Goal: Task Accomplishment & Management: Use online tool/utility

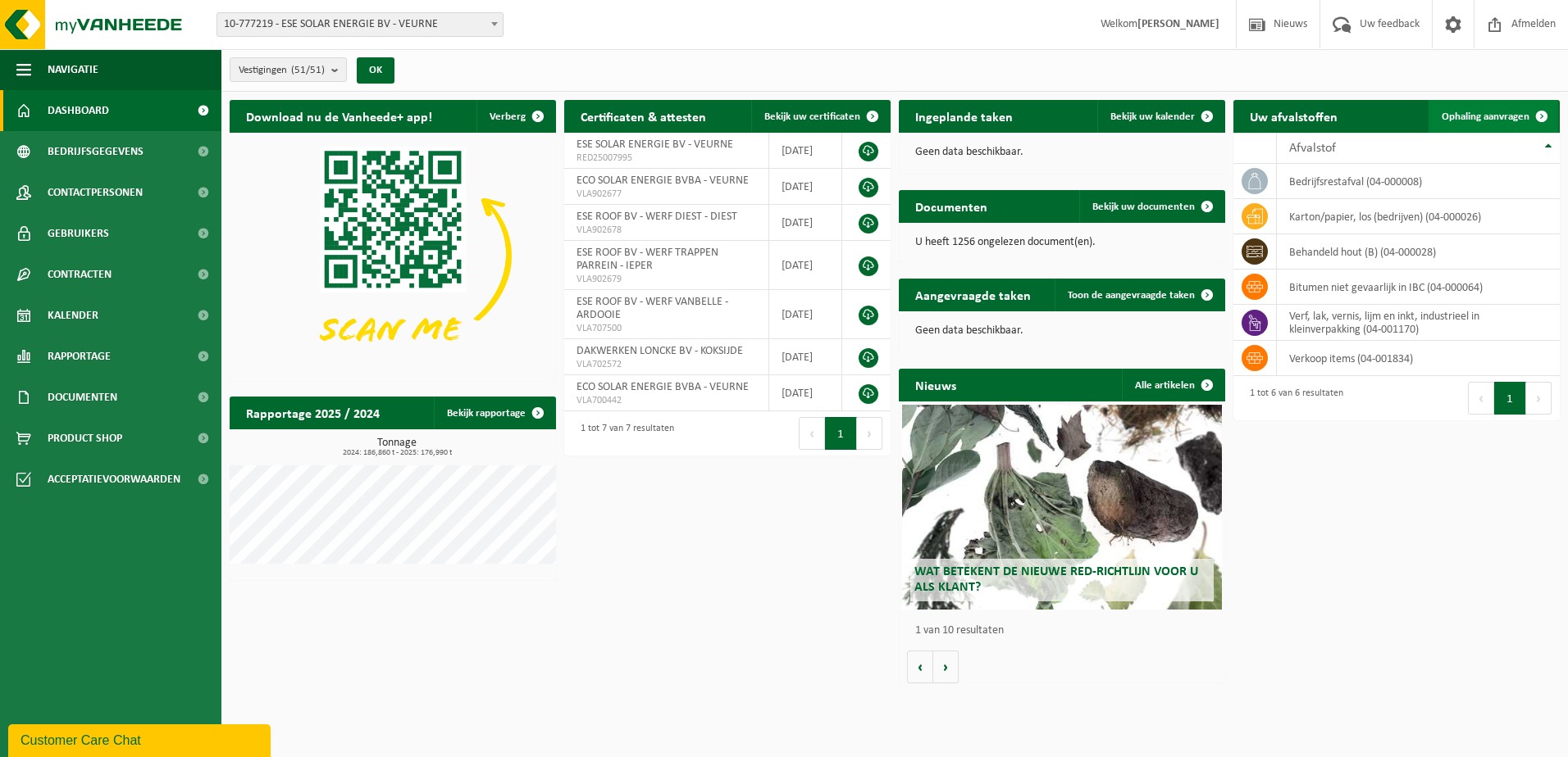
click at [1494, 113] on span "Ophaling aanvragen" at bounding box center [1485, 116] width 88 height 10
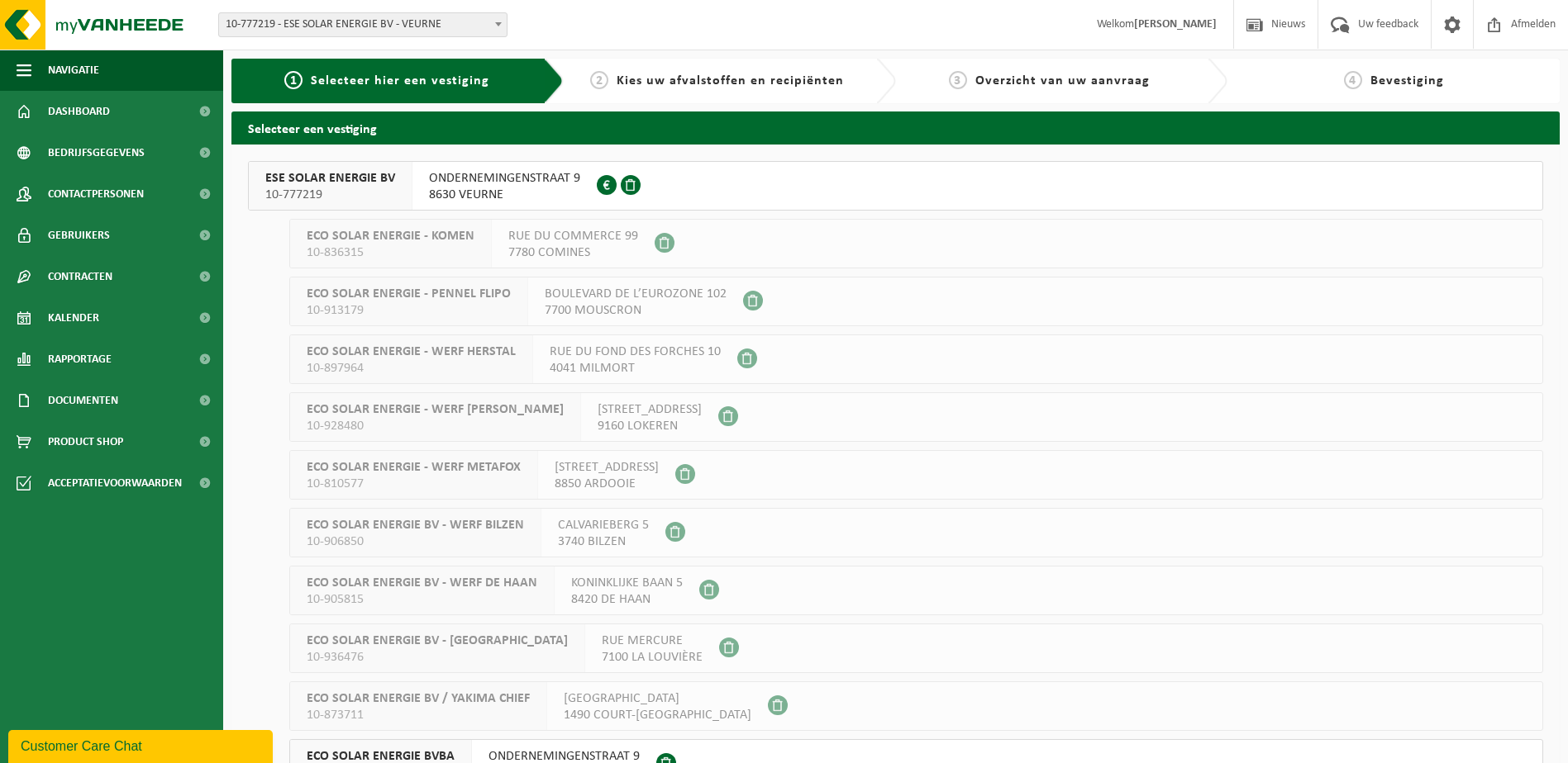
click at [529, 751] on span "ONDERNEMINGENSTRAAT 9" at bounding box center [564, 756] width 152 height 17
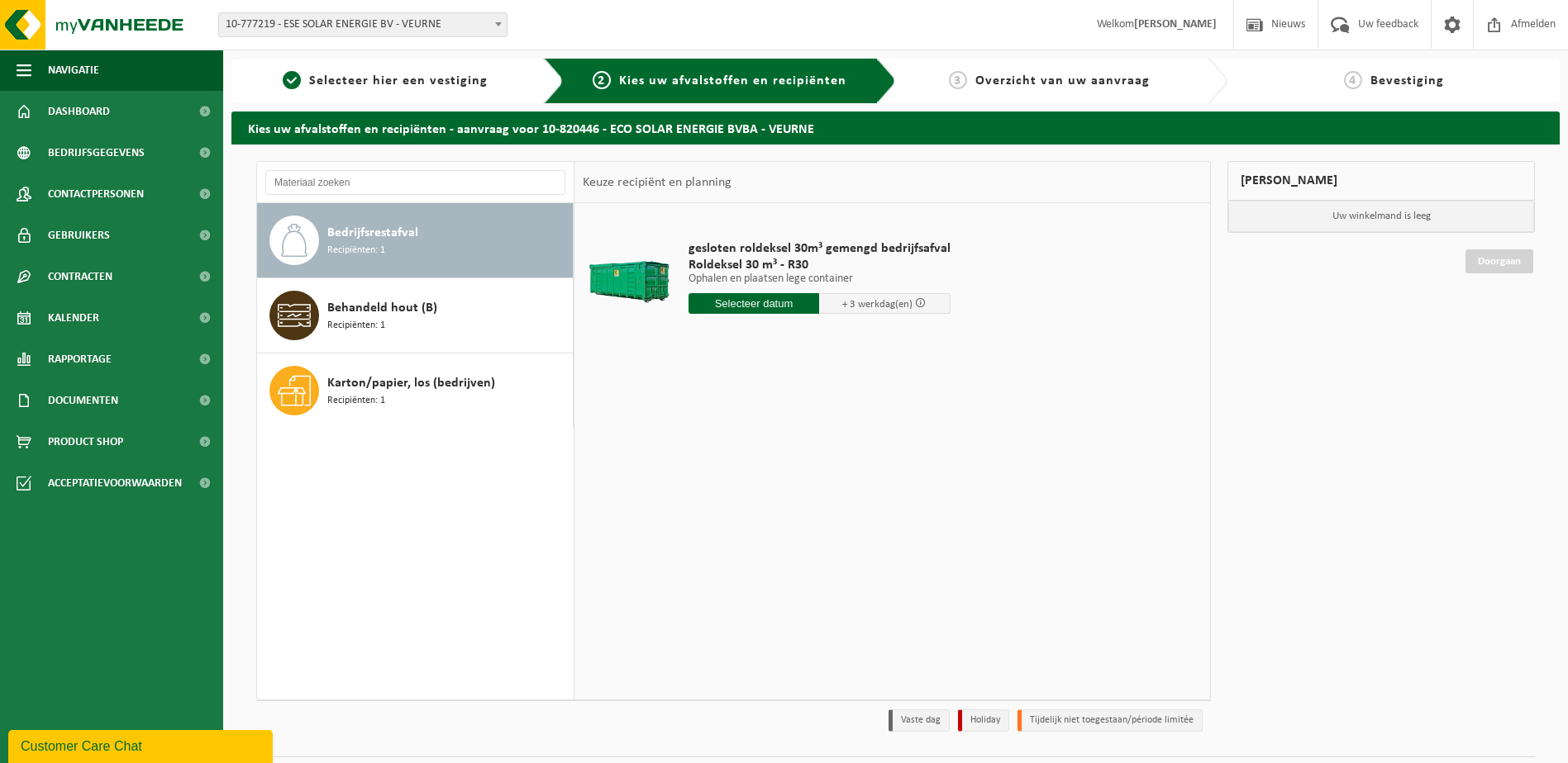
click at [364, 229] on span "Bedrijfsrestafval" at bounding box center [372, 233] width 91 height 20
click at [763, 301] on input "text" at bounding box center [755, 304] width 131 height 21
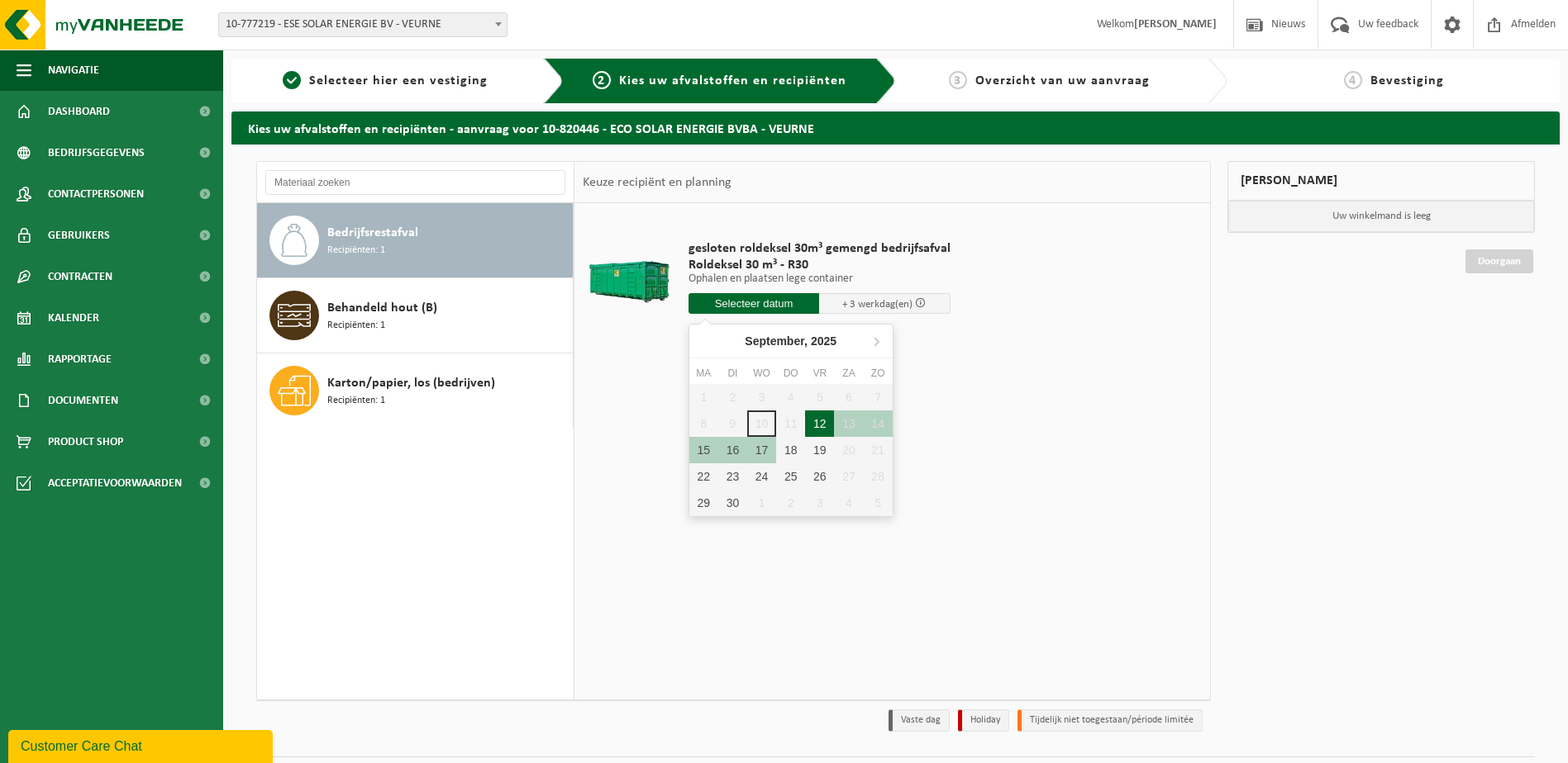
click at [819, 419] on div "12" at bounding box center [819, 424] width 29 height 26
type input "Van 2025-09-12"
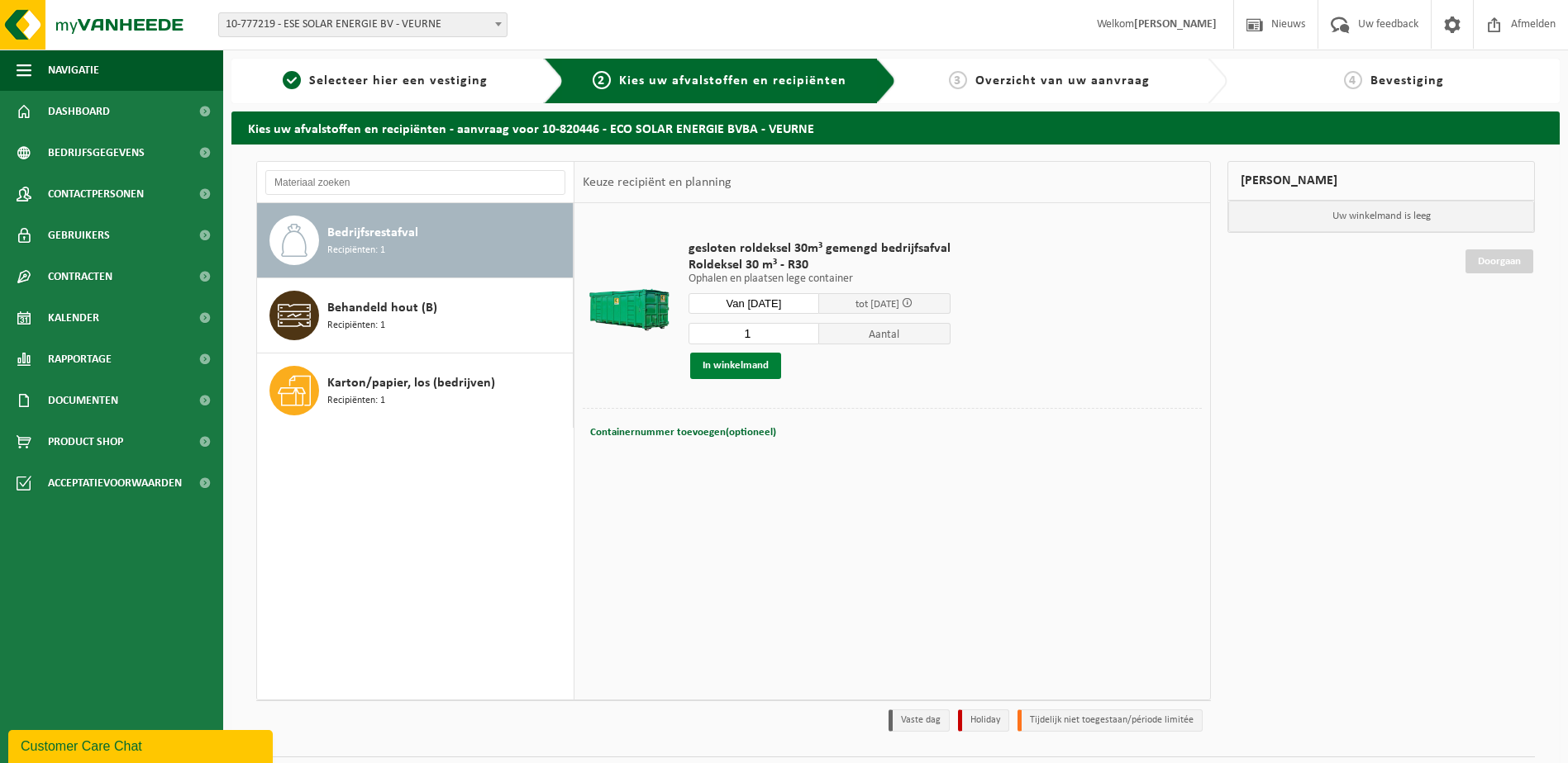
click at [749, 369] on button "In winkelmand" at bounding box center [736, 366] width 91 height 26
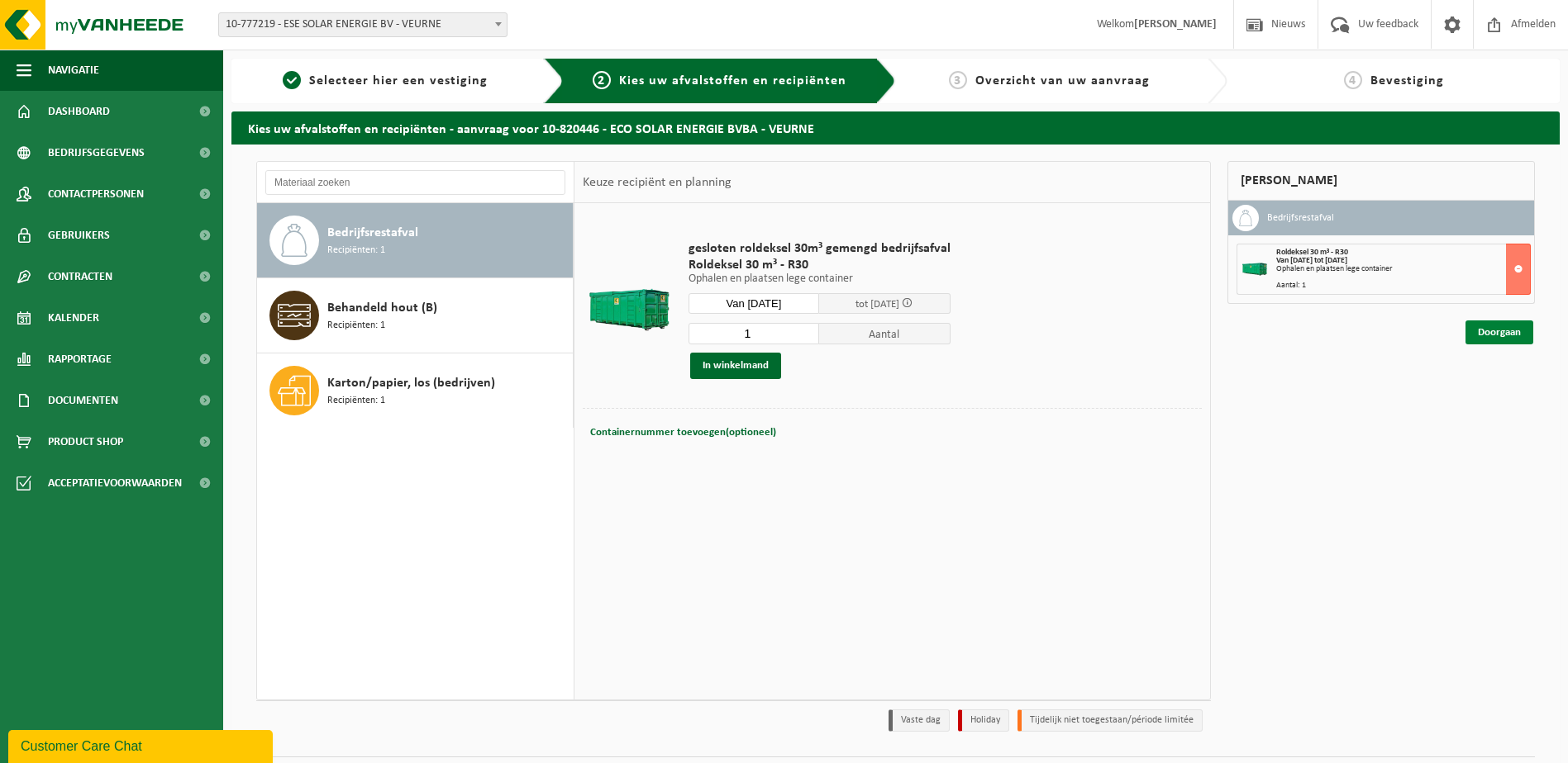
click at [1503, 326] on link "Doorgaan" at bounding box center [1499, 332] width 67 height 24
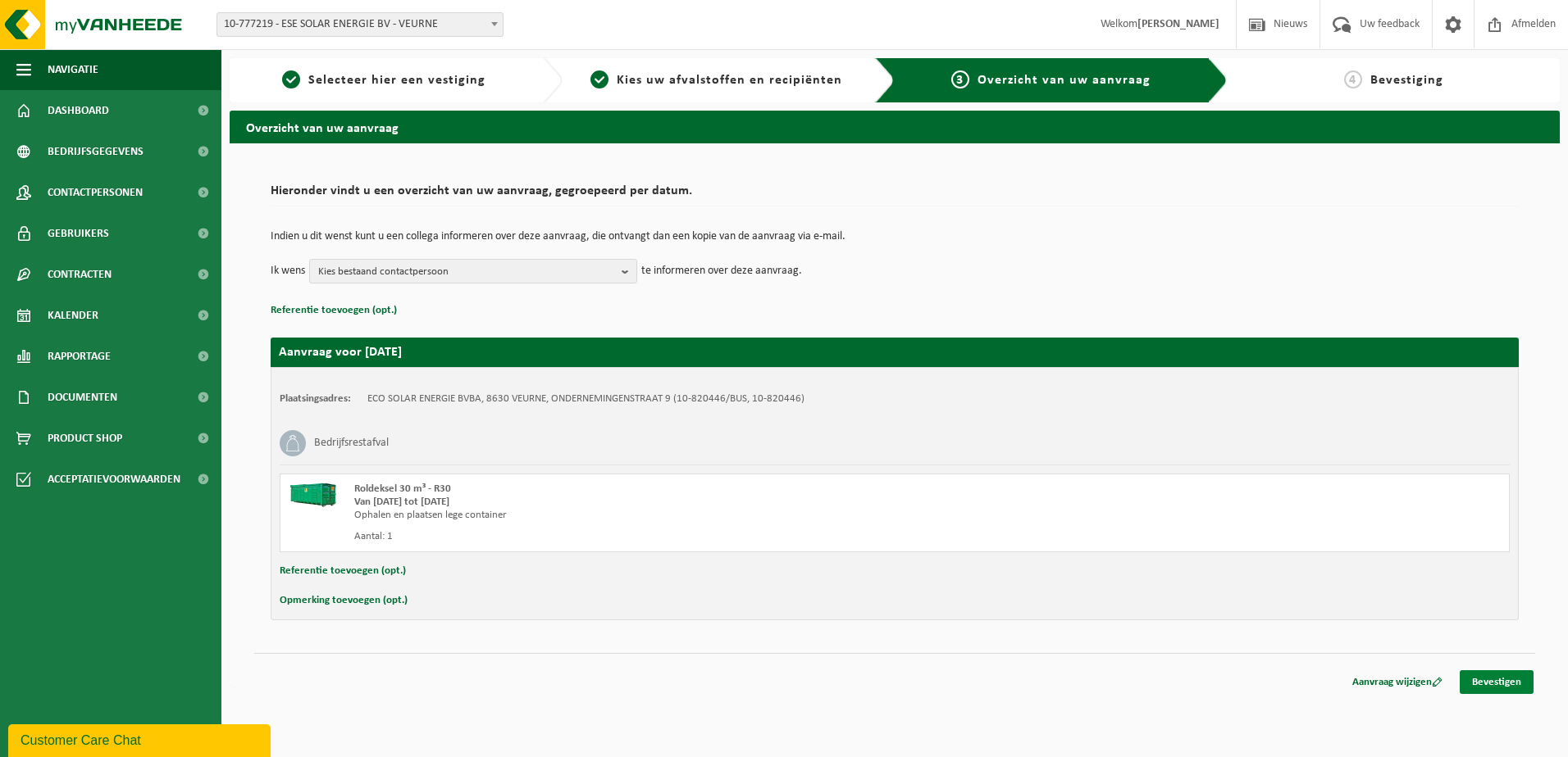
click at [1492, 678] on link "Bevestigen" at bounding box center [1497, 681] width 74 height 23
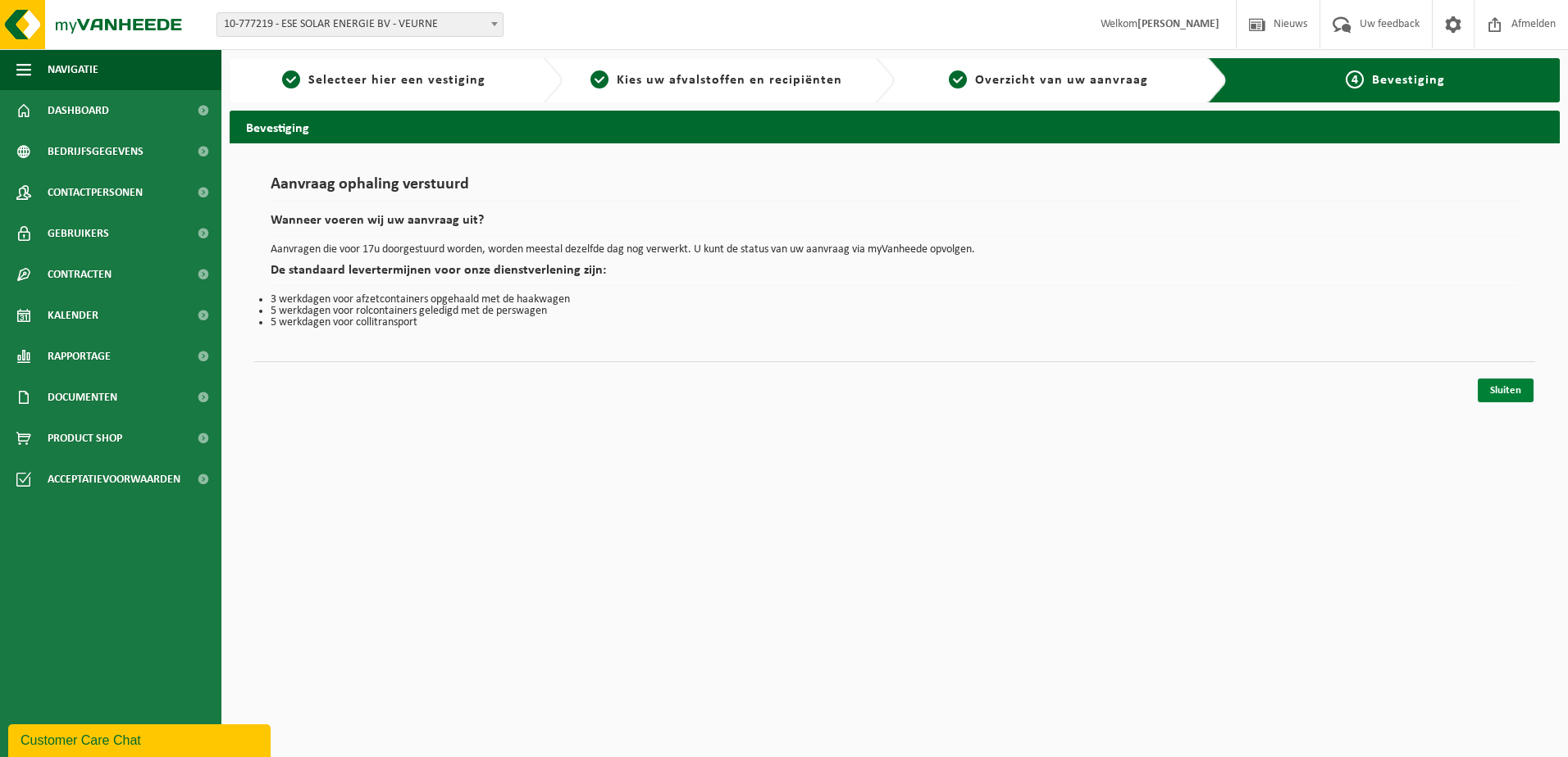
click at [1505, 389] on link "Sluiten" at bounding box center [1506, 390] width 56 height 23
